Goal: Task Accomplishment & Management: Use online tool/utility

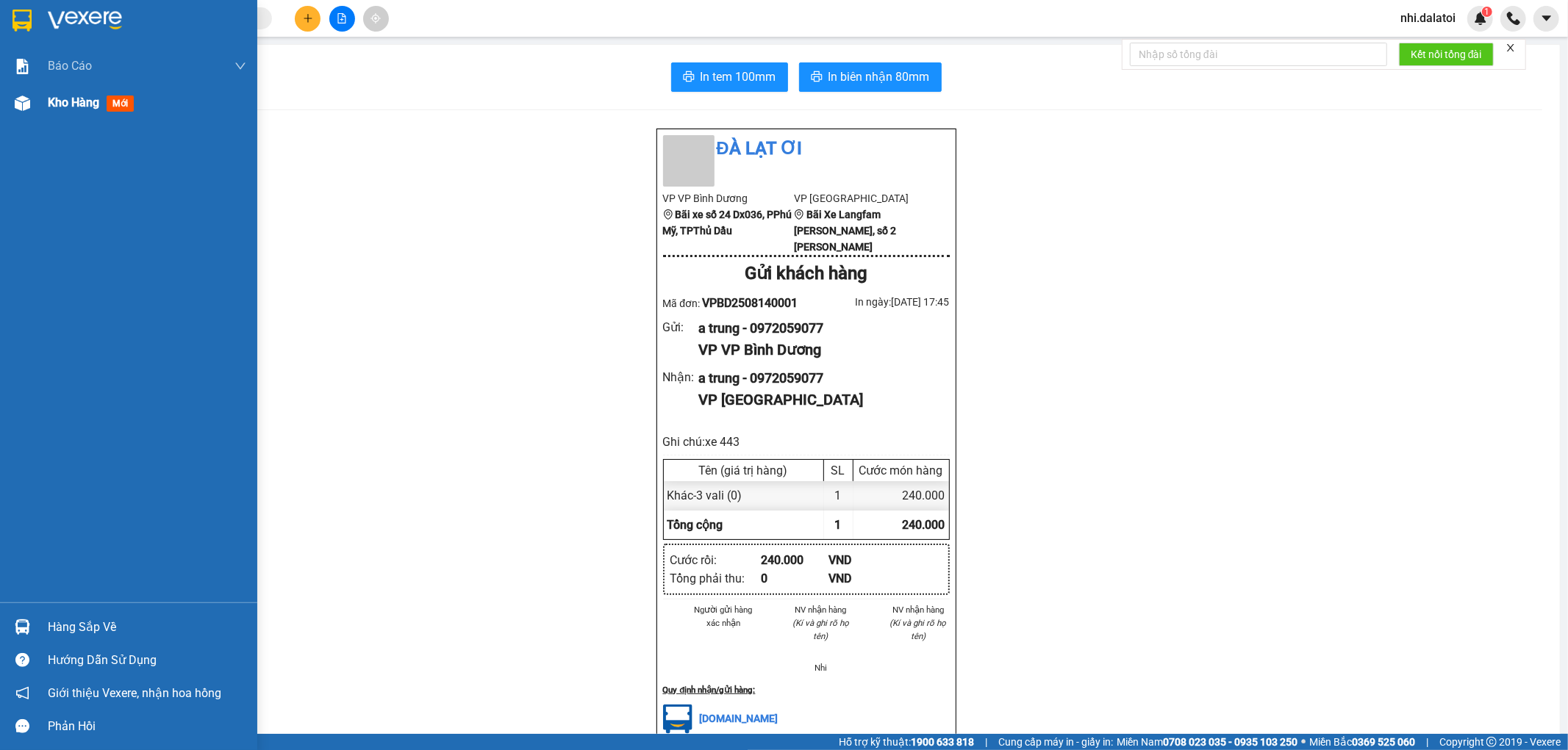
click at [31, 100] on div at bounding box center [23, 103] width 26 height 26
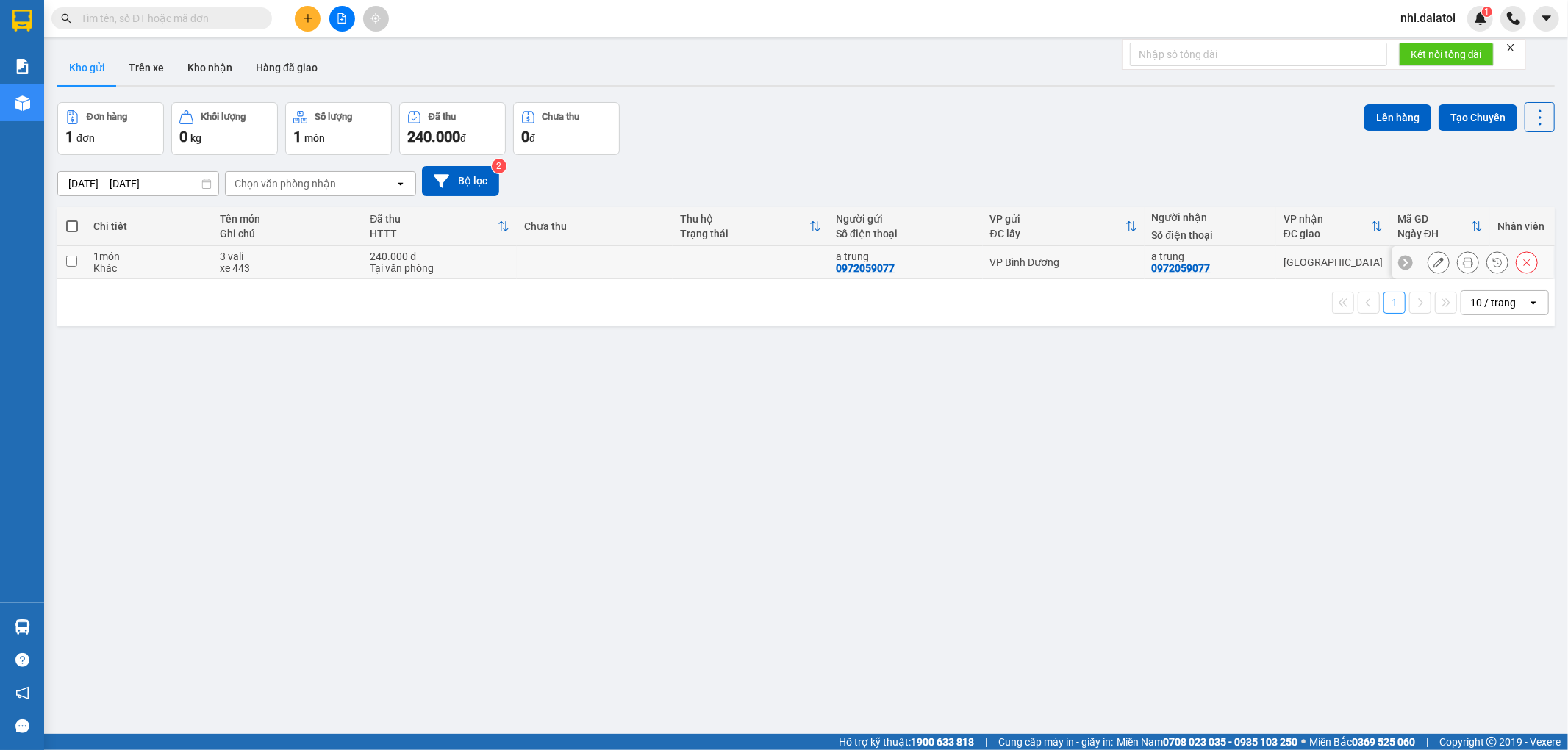
click at [460, 262] on div "Tại văn phòng" at bounding box center [439, 268] width 140 height 12
checkbox input "true"
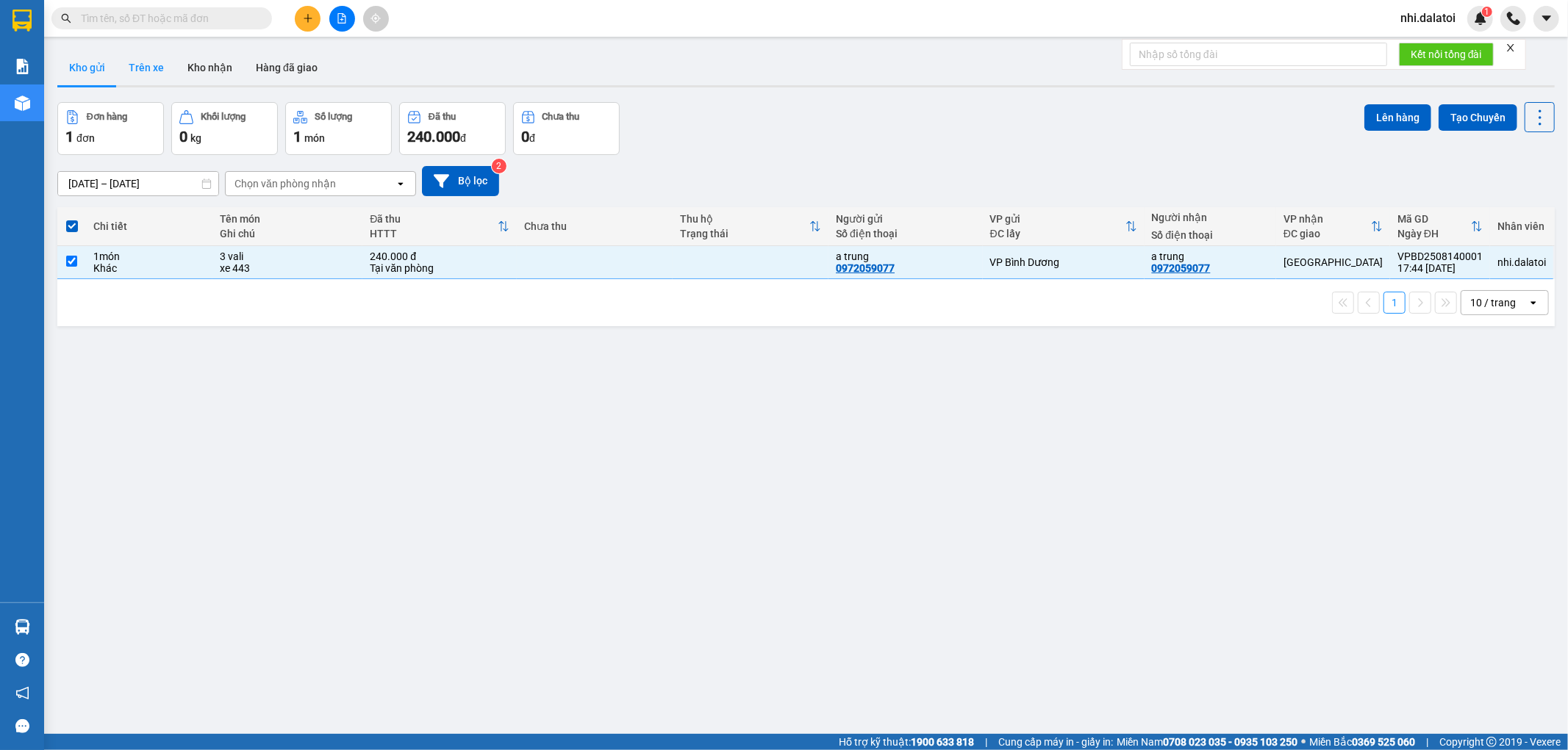
click at [141, 64] on button "Trên xe" at bounding box center [147, 67] width 59 height 35
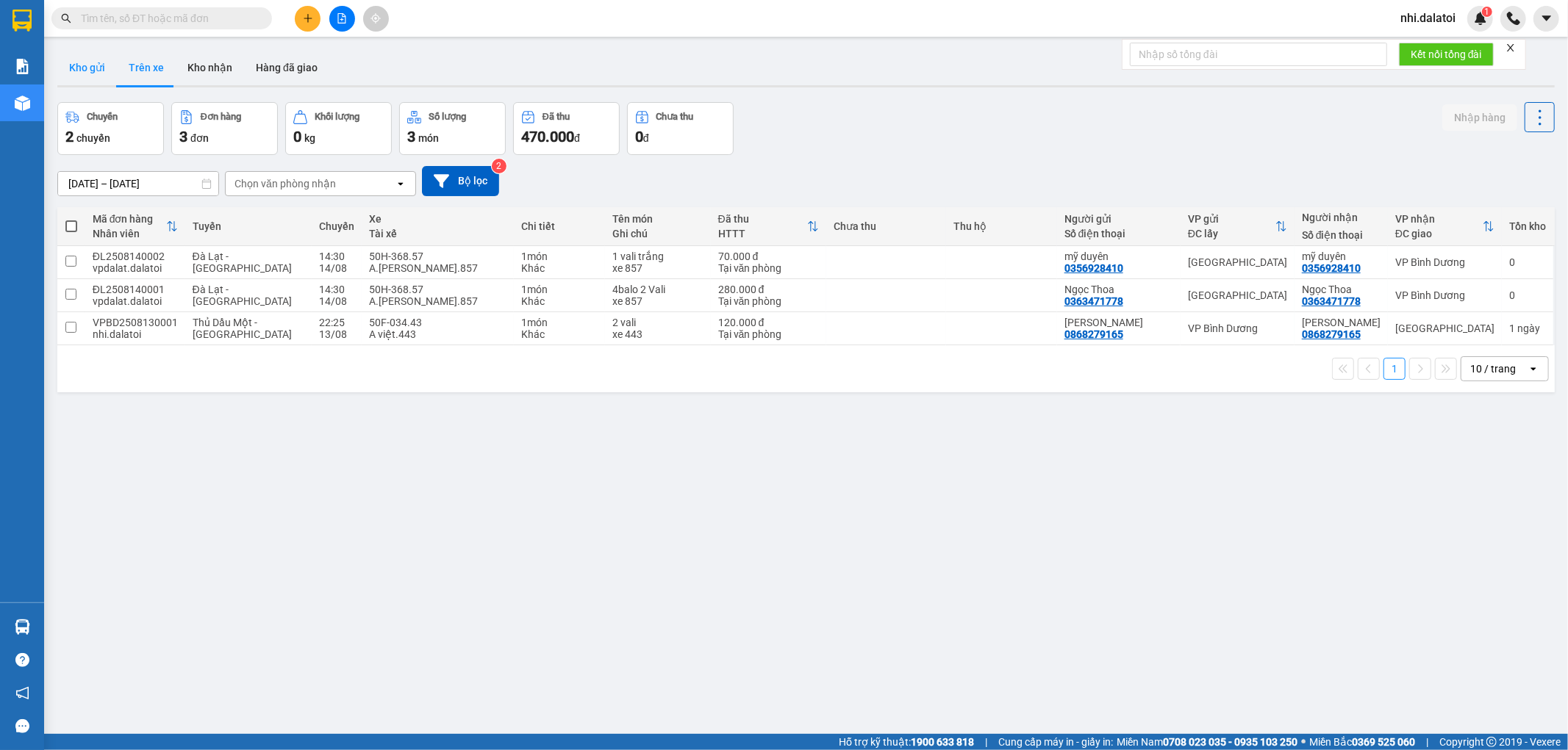
click at [94, 55] on button "Kho gửi" at bounding box center [87, 67] width 60 height 35
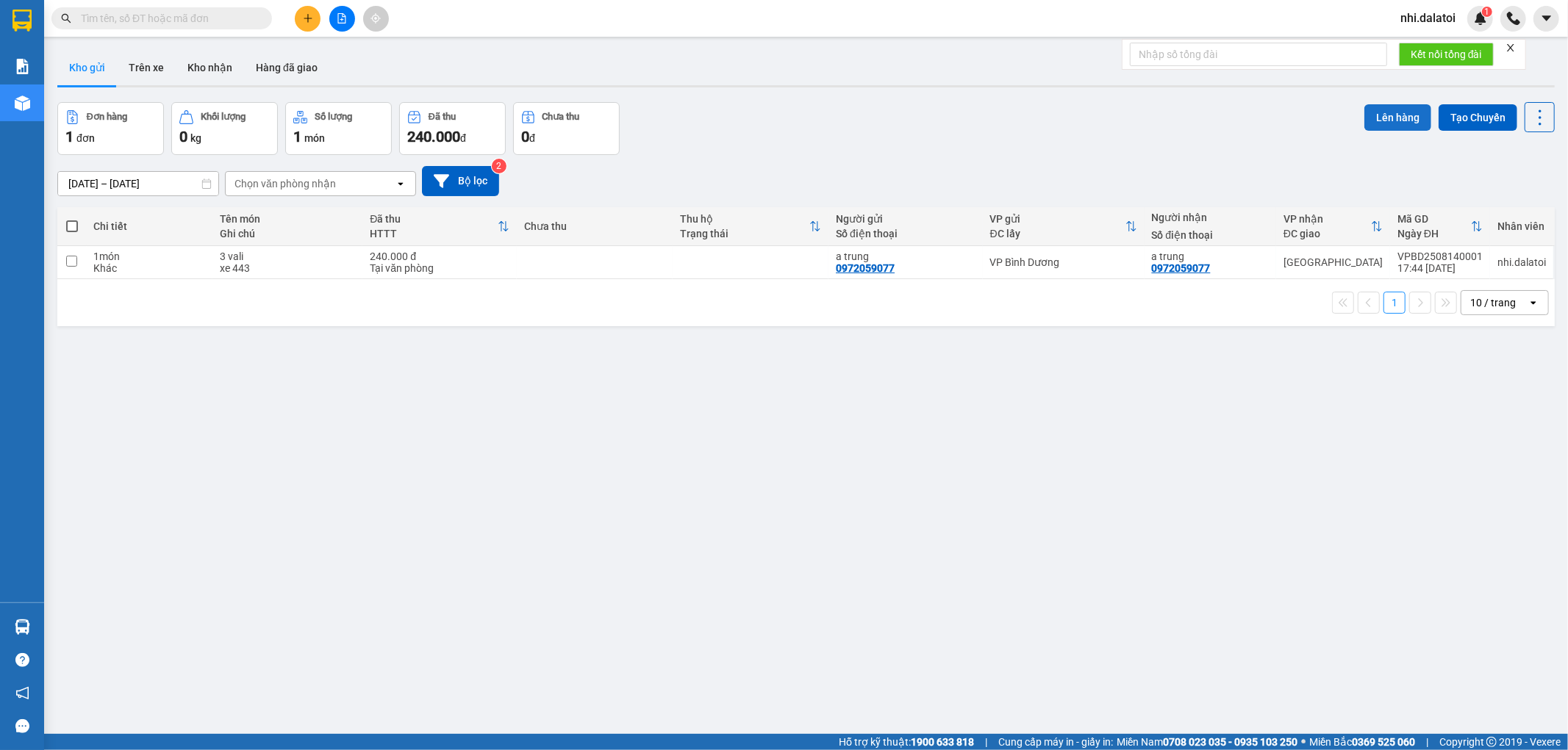
click at [1383, 122] on button "Lên hàng" at bounding box center [1398, 117] width 67 height 26
click at [1274, 128] on div "Đơn hàng 1 đơn Khối lượng 0 kg Số lượng 1 món Đã thu 240.000 đ Chưa thu 0 đ Lên…" at bounding box center [806, 128] width 1498 height 53
click at [1053, 250] on td "VP Bình Dương" at bounding box center [1064, 263] width 162 height 33
checkbox input "true"
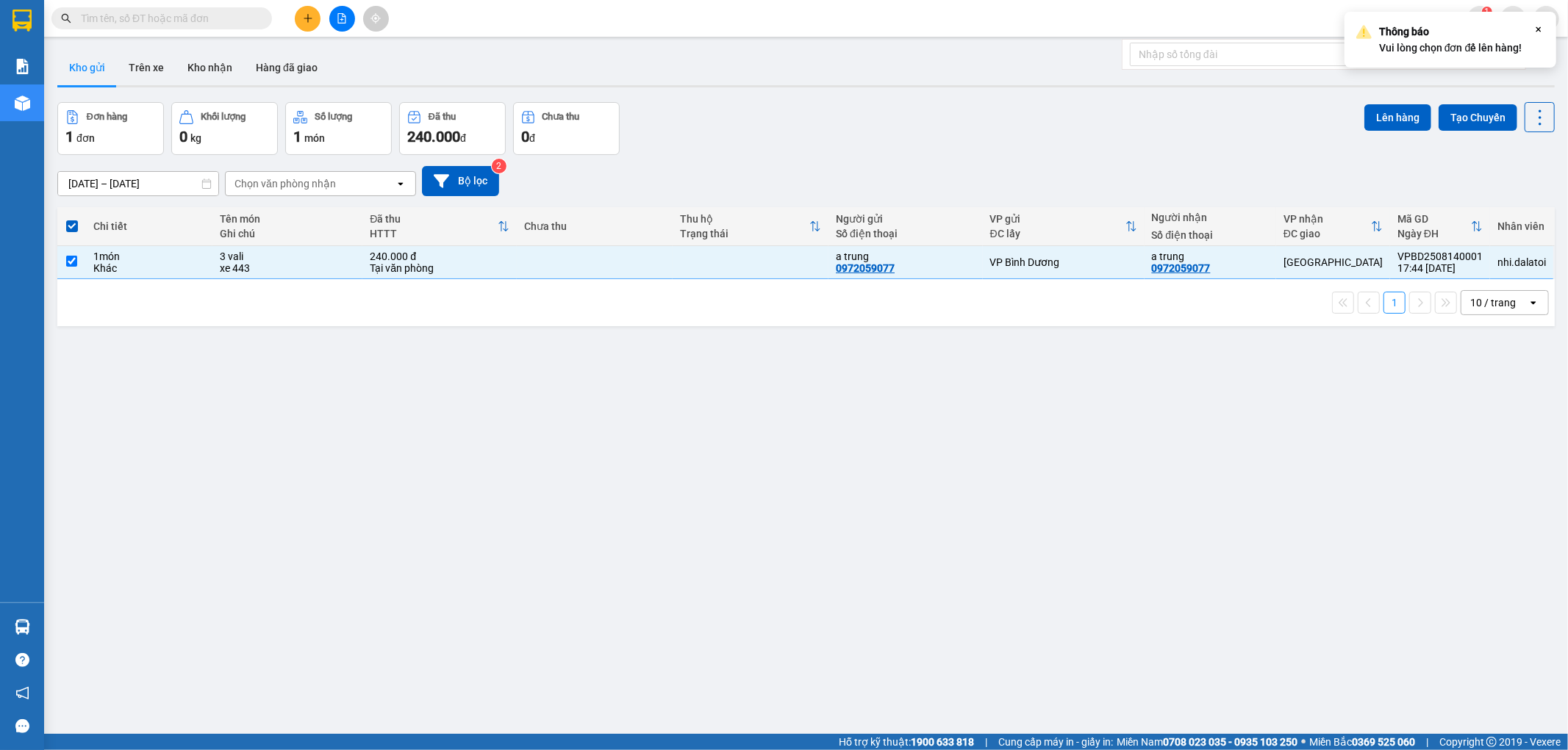
click at [1365, 131] on div "Lên hàng Tạo Chuyến" at bounding box center [1460, 117] width 190 height 30
click at [1384, 118] on button "Lên hàng" at bounding box center [1398, 117] width 67 height 26
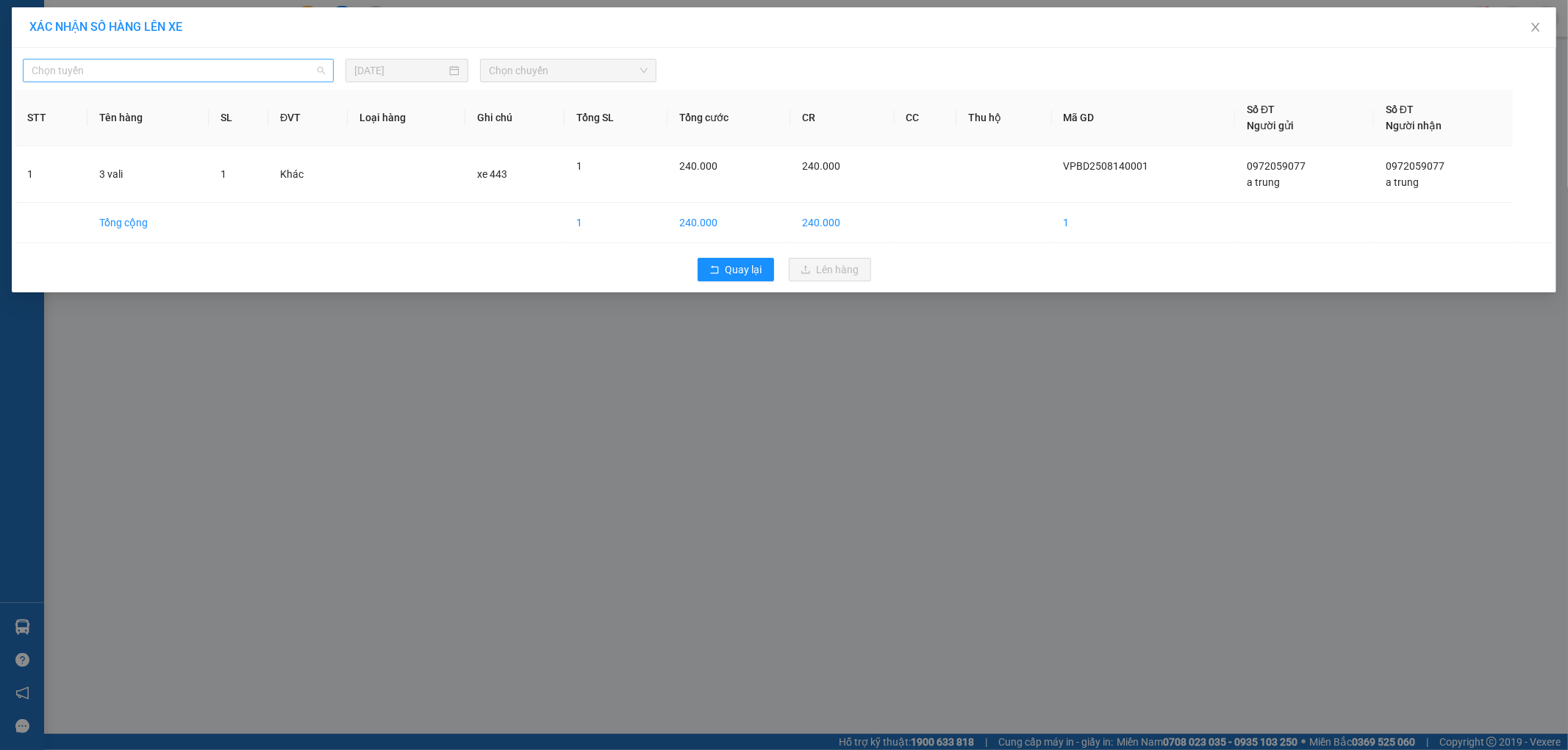
click at [295, 68] on span "Chọn tuyến" at bounding box center [178, 70] width 293 height 22
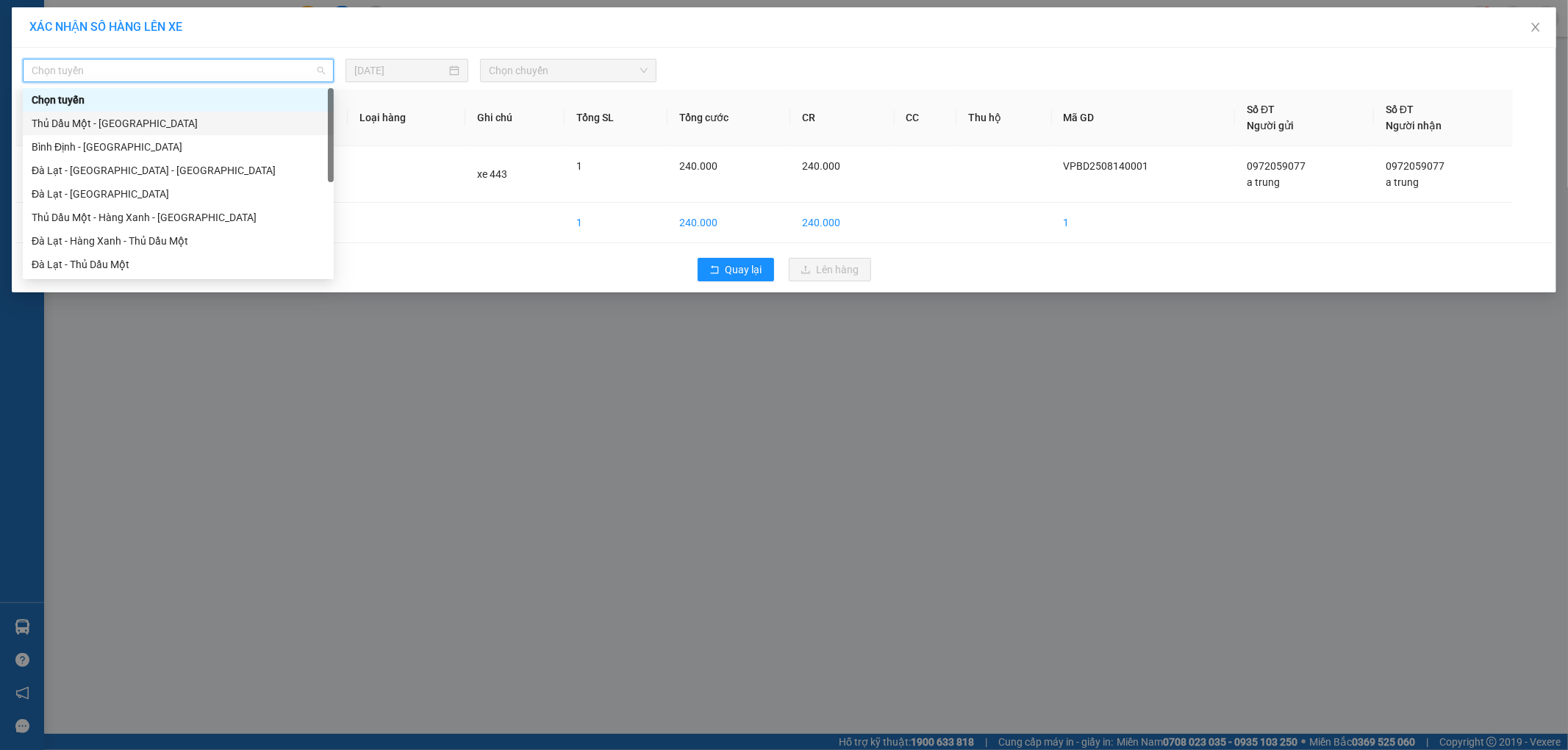
click at [232, 133] on div "Thủ Dầu Một - [GEOGRAPHIC_DATA]" at bounding box center [178, 123] width 311 height 23
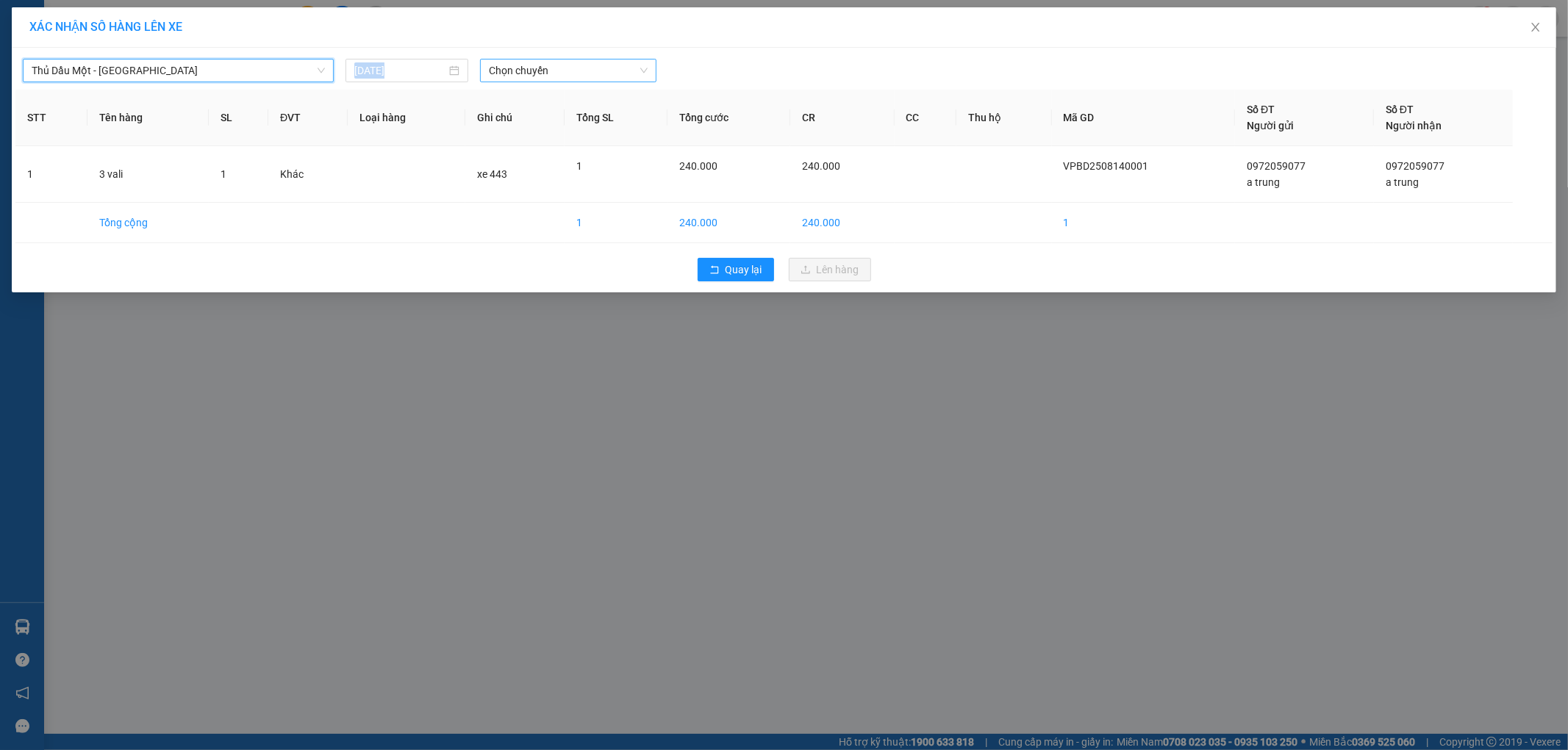
drag, startPoint x: 469, startPoint y: 60, endPoint x: 554, endPoint y: 71, distance: 85.7
click at [537, 71] on div "Thủ Dầu Một - [GEOGRAPHIC_DATA] Thủ Dầu Một - [GEOGRAPHIC_DATA] [DATE] Chọn chu…" at bounding box center [339, 70] width 645 height 23
click at [555, 72] on span "Chọn chuyến" at bounding box center [568, 70] width 159 height 22
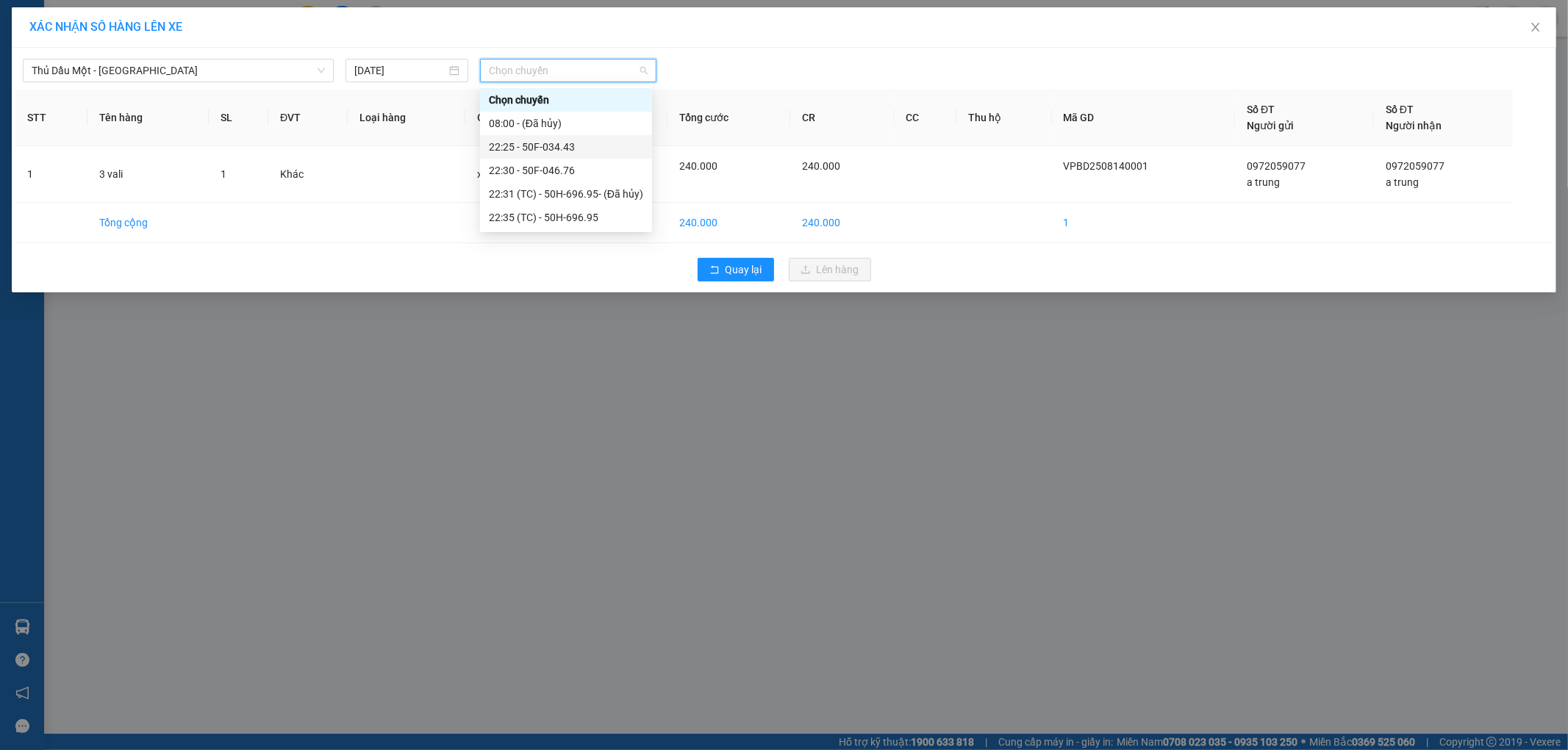
drag, startPoint x: 545, startPoint y: 143, endPoint x: 572, endPoint y: 151, distance: 28.2
click at [548, 144] on div "22:25 - 50F-034.43" at bounding box center [566, 147] width 154 height 16
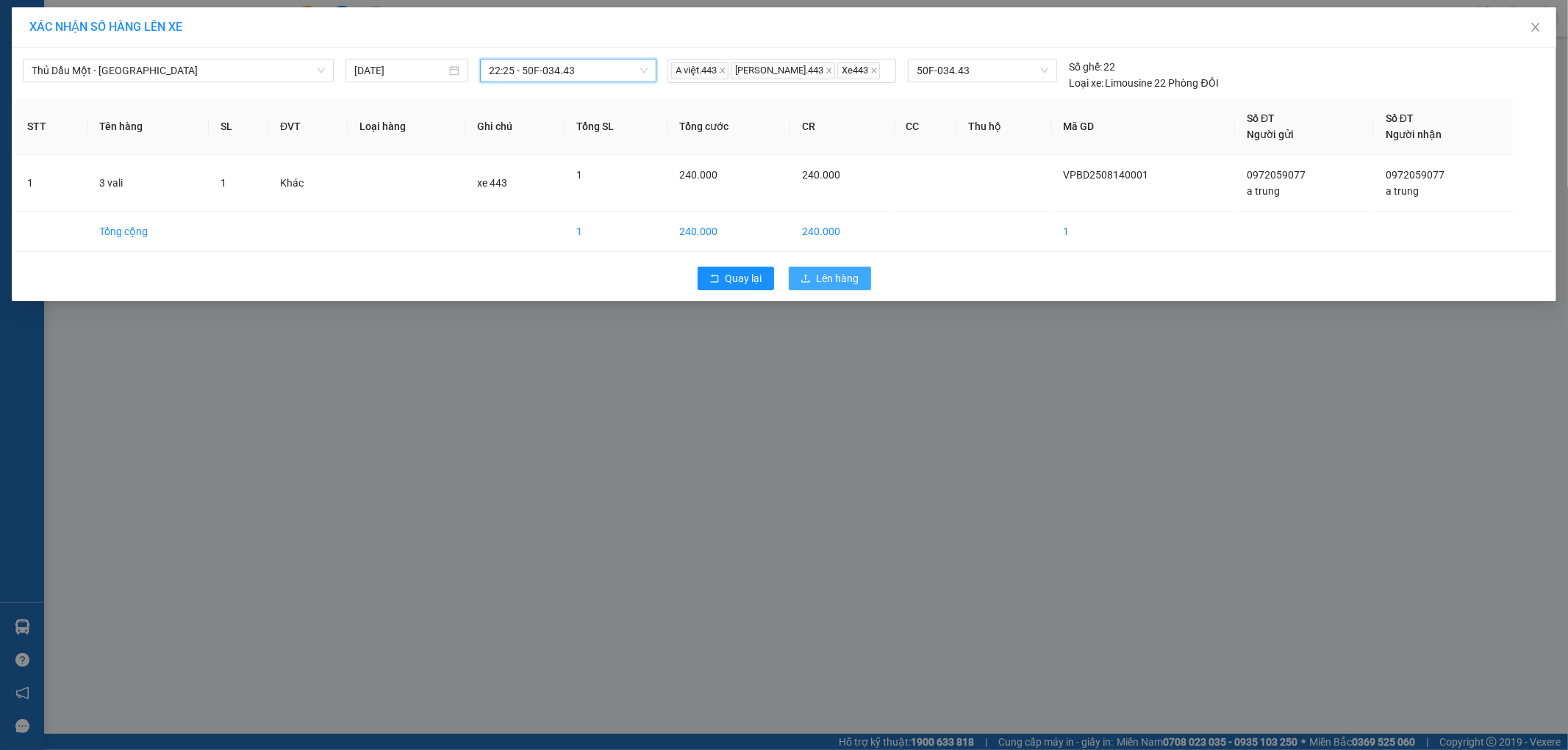
click at [818, 269] on button "Lên hàng" at bounding box center [830, 278] width 82 height 23
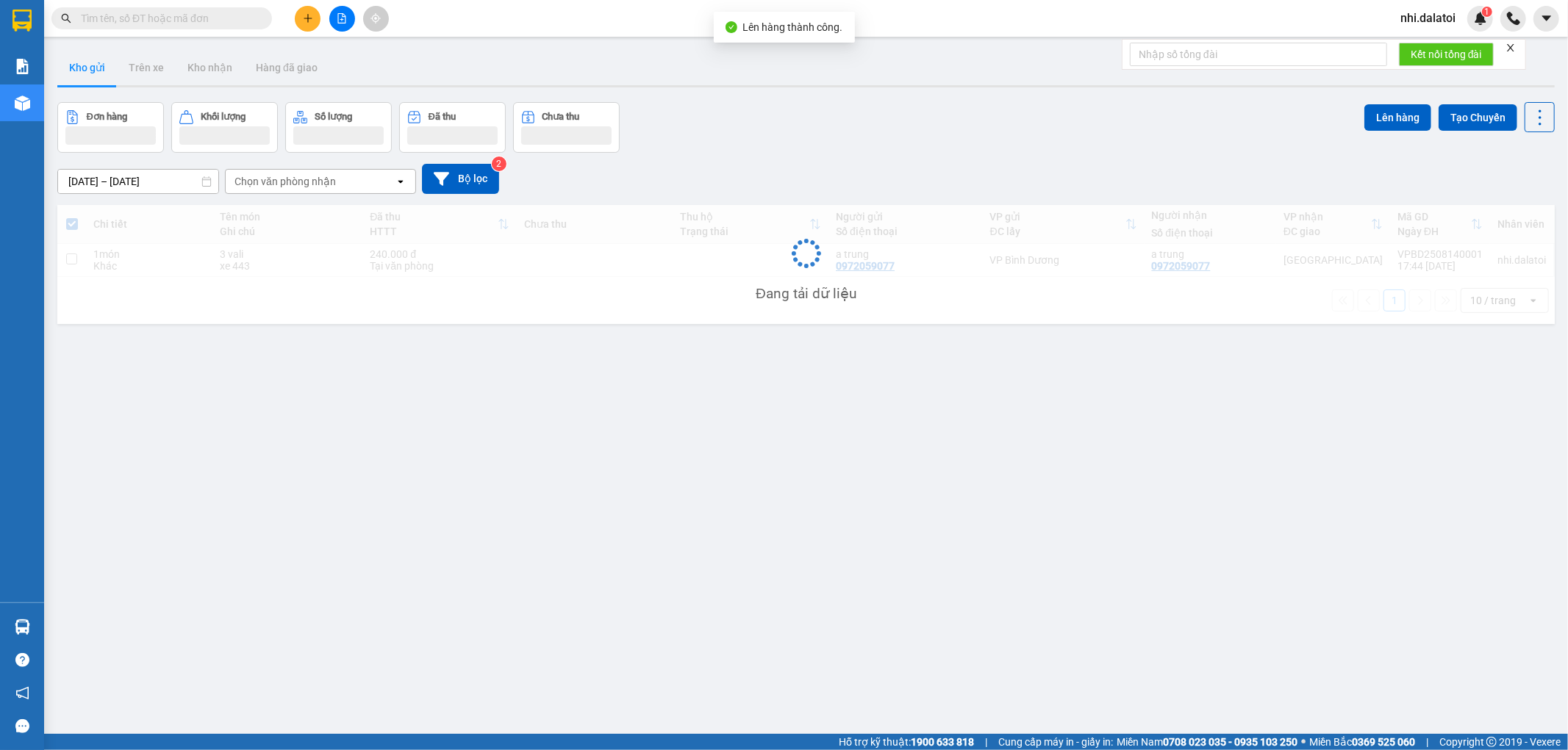
click at [634, 387] on div "ver 1.8.138 Kho gửi Trên xe Kho nhận Hàng đã giao Đơn hàng Khối lượng Số lượng …" at bounding box center [806, 418] width 1510 height 750
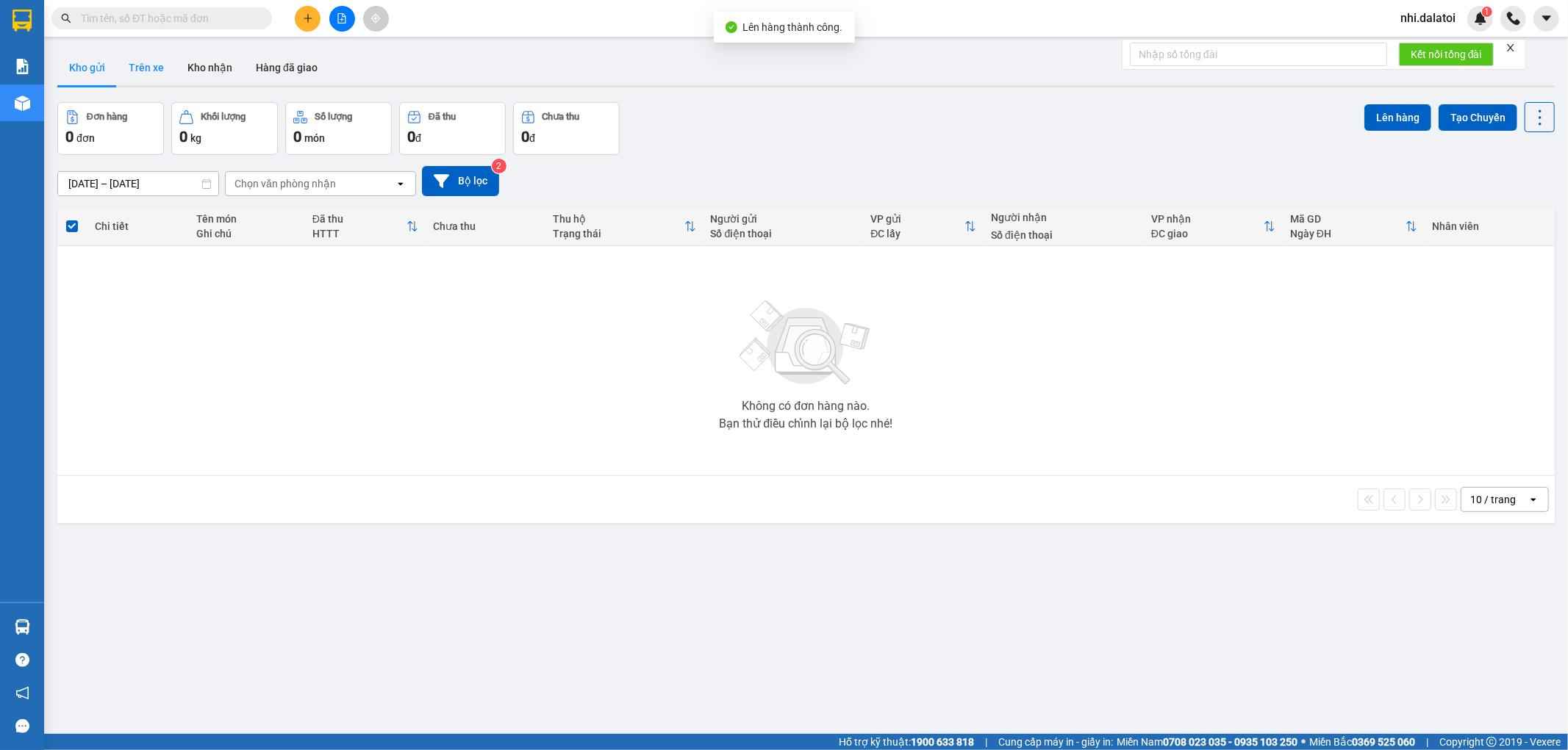
click at [126, 60] on button "Trên xe" at bounding box center [147, 67] width 59 height 35
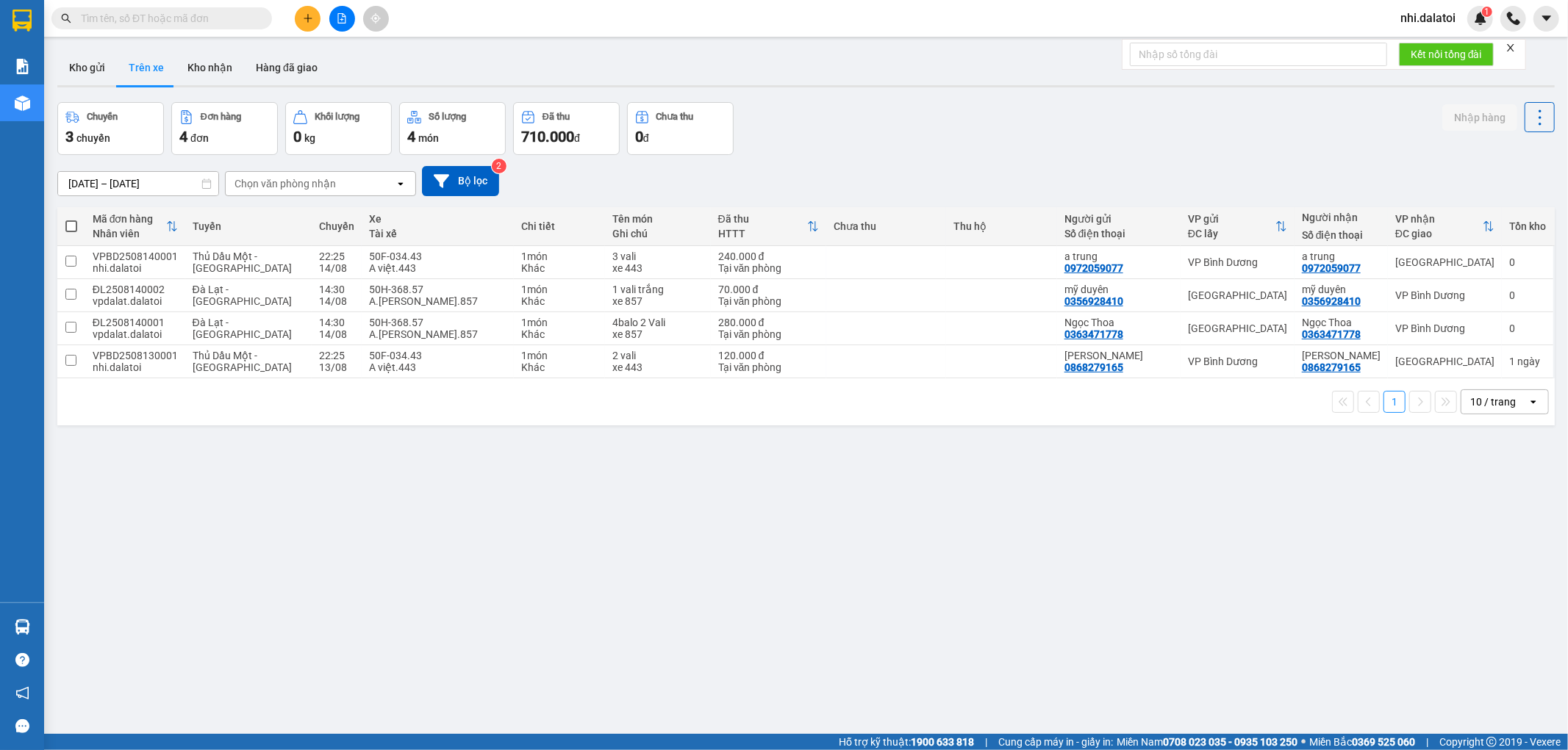
click at [831, 491] on div "ver 1.8.138 Kho gửi Trên xe Kho nhận Hàng đã giao Chuyến 3 chuyến Đơn hàng 4 đơ…" at bounding box center [806, 418] width 1510 height 750
